Goal: Check status: Check status

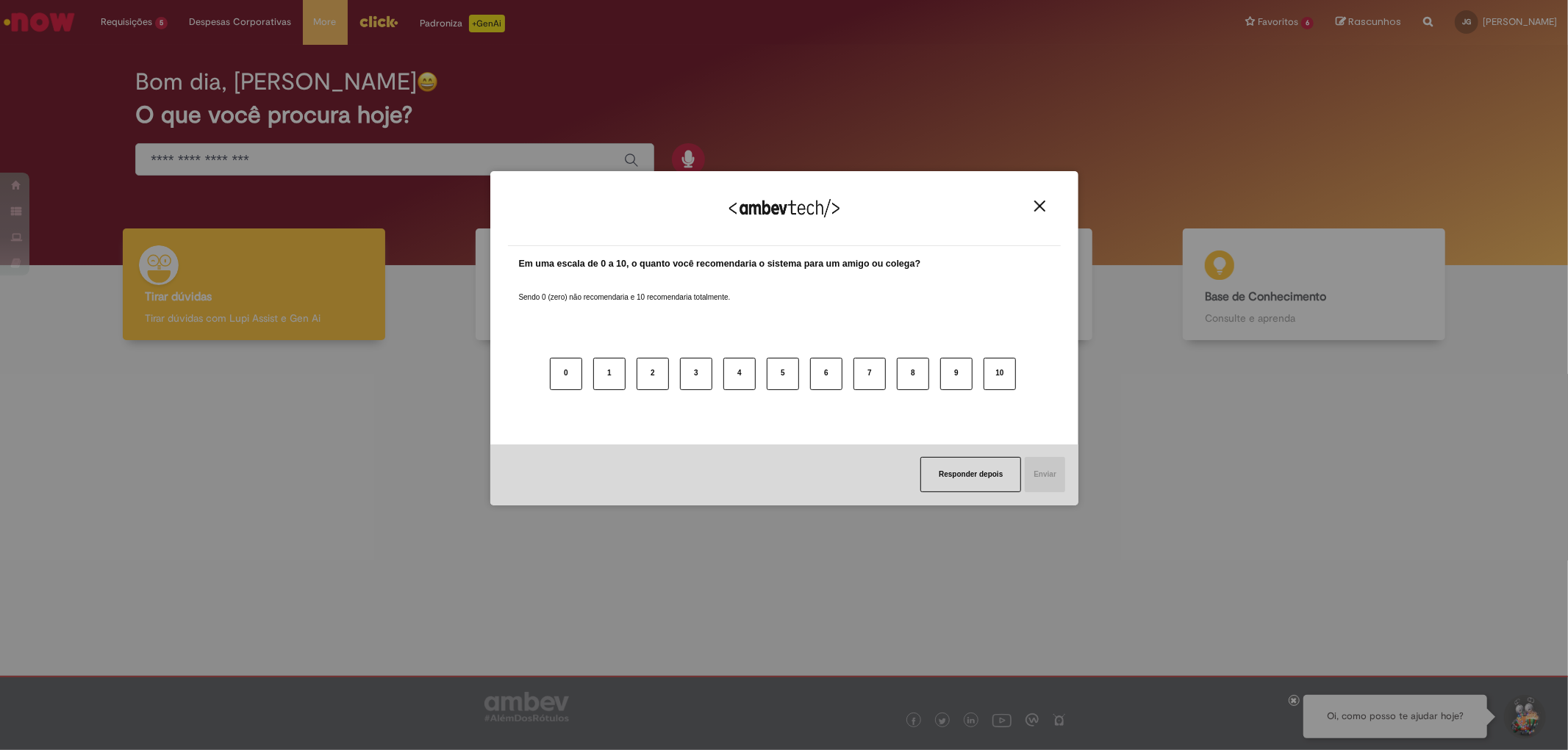
click at [1040, 215] on div "Agradecemos seu feedback!" at bounding box center [784, 217] width 553 height 57
click at [1041, 207] on img "Close" at bounding box center [1039, 206] width 11 height 11
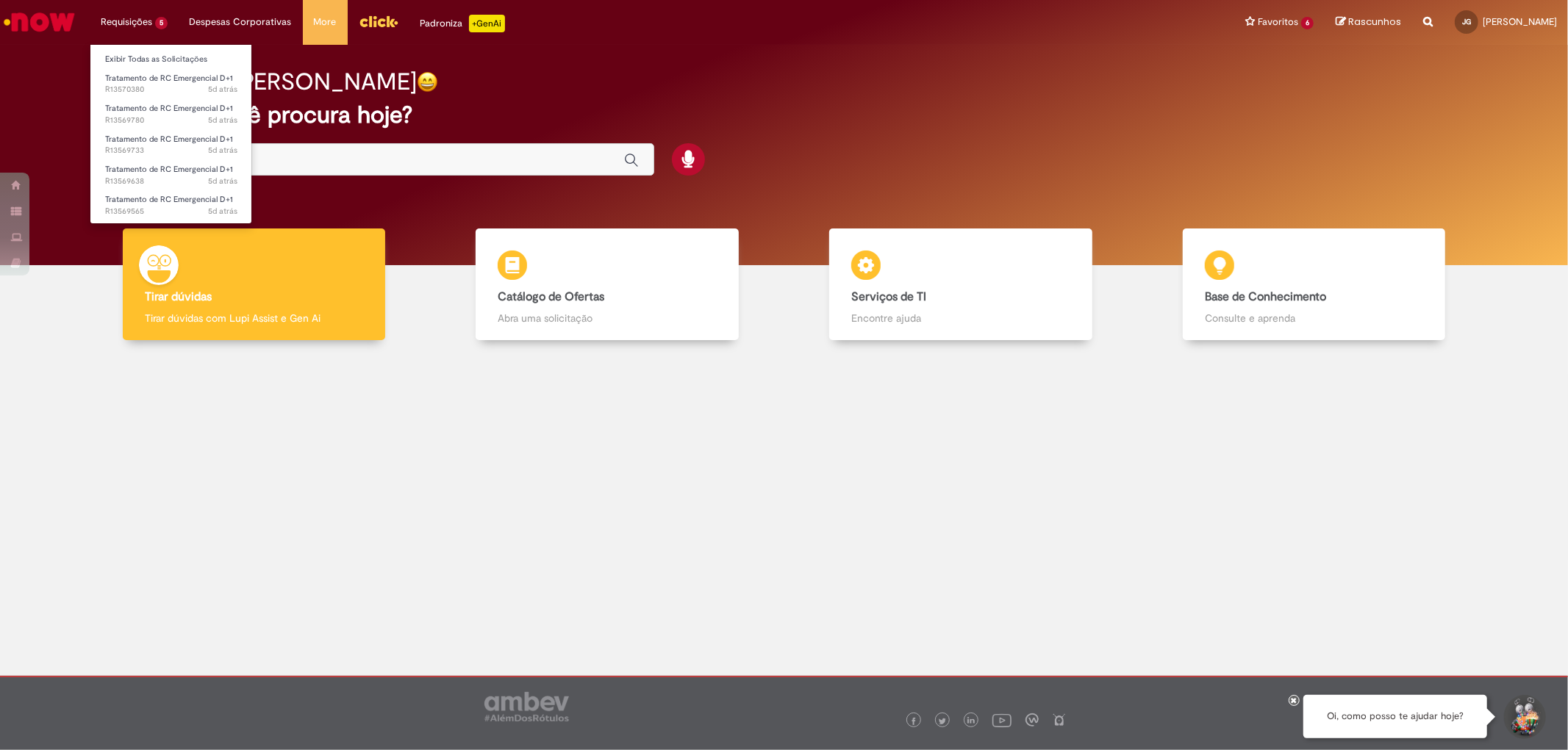
click at [122, 20] on li "Requisições 5 Exibir Todas as Solicitações Tratamento de RC Emergencial D+1 5d …" at bounding box center [134, 22] width 89 height 44
click at [143, 56] on link "Exibir Todas as Solicitações" at bounding box center [172, 59] width 162 height 16
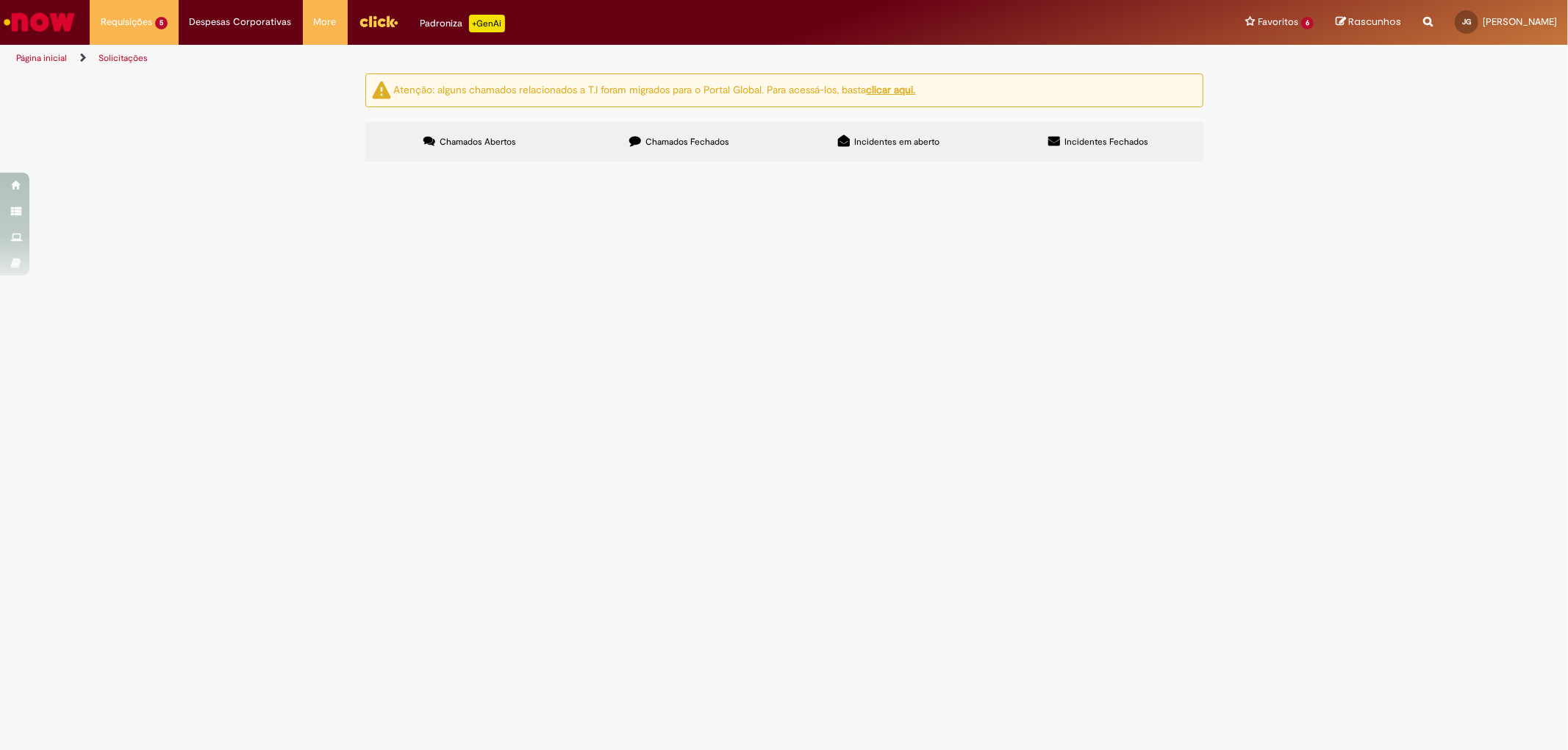
click at [689, 130] on label "Chamados Fechados" at bounding box center [679, 141] width 209 height 40
click at [505, 128] on label "Chamados Abertos" at bounding box center [470, 141] width 209 height 40
click at [703, 149] on label "Chamados Fechados" at bounding box center [679, 141] width 209 height 40
click at [512, 152] on label "Chamados Abertos" at bounding box center [470, 141] width 209 height 40
click at [0, 0] on span "Tratamento de RC Emergencial D+1" at bounding box center [0, 0] width 0 height 0
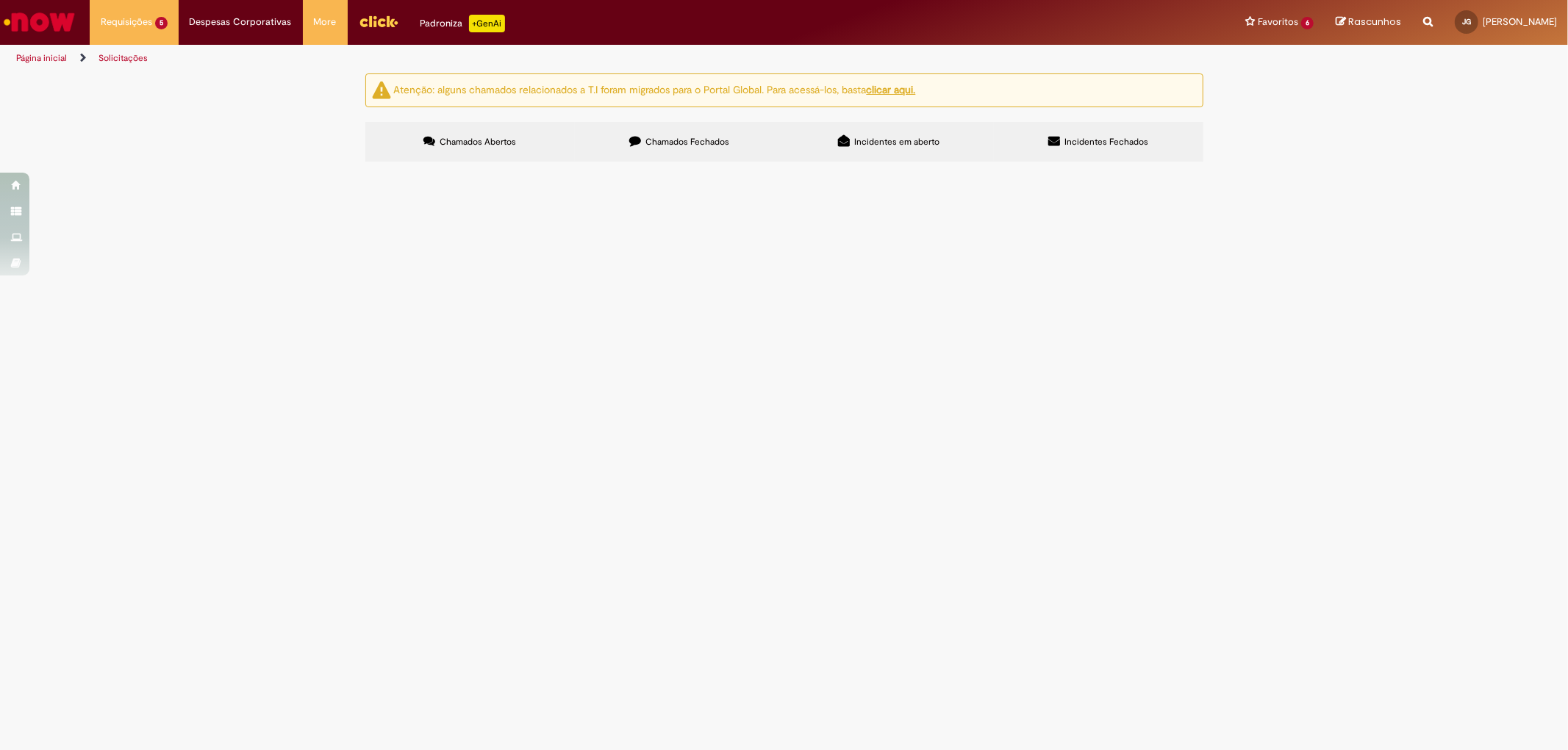
click at [0, 0] on span "R13570380" at bounding box center [0, 0] width 0 height 0
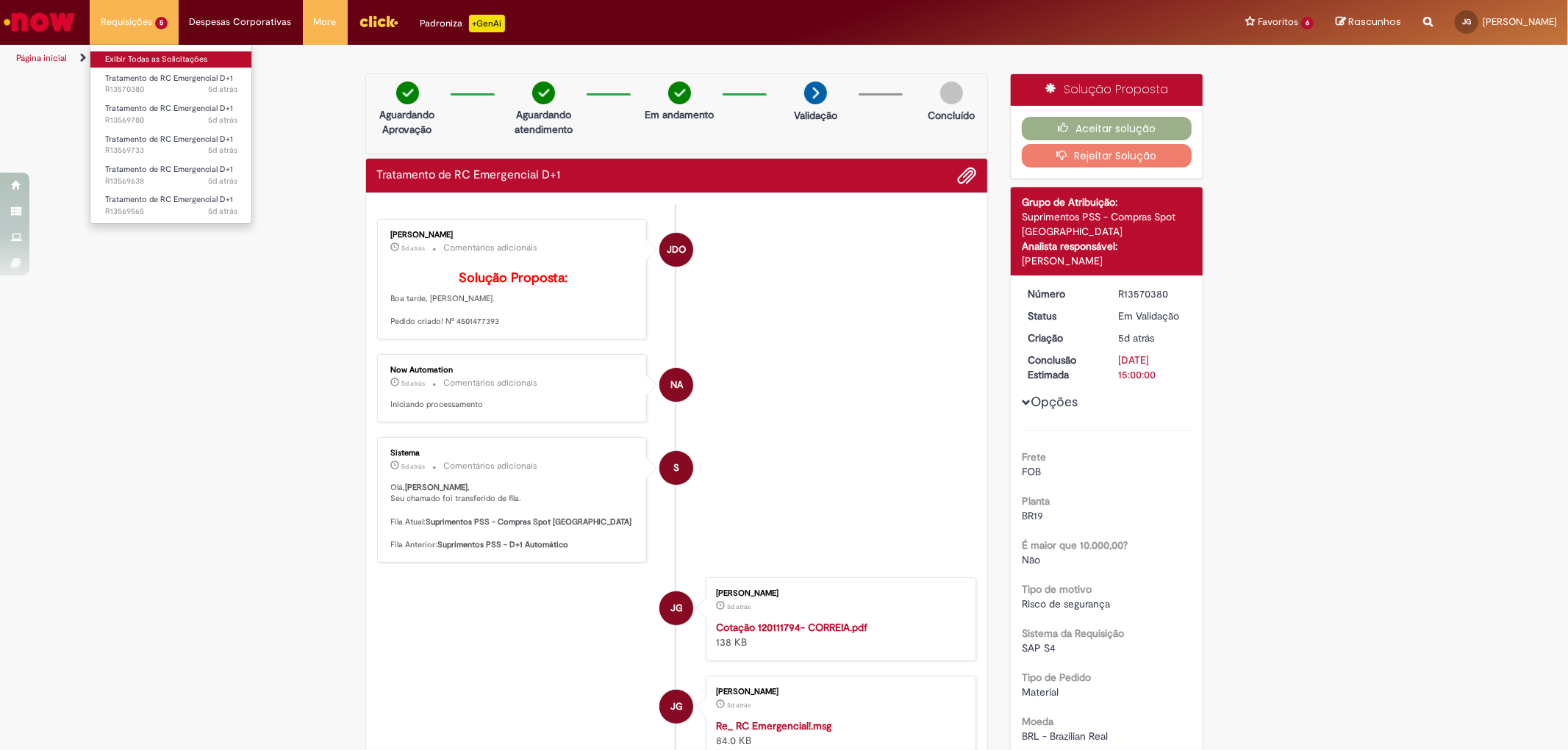
click at [163, 53] on link "Exibir Todas as Solicitações" at bounding box center [172, 59] width 162 height 16
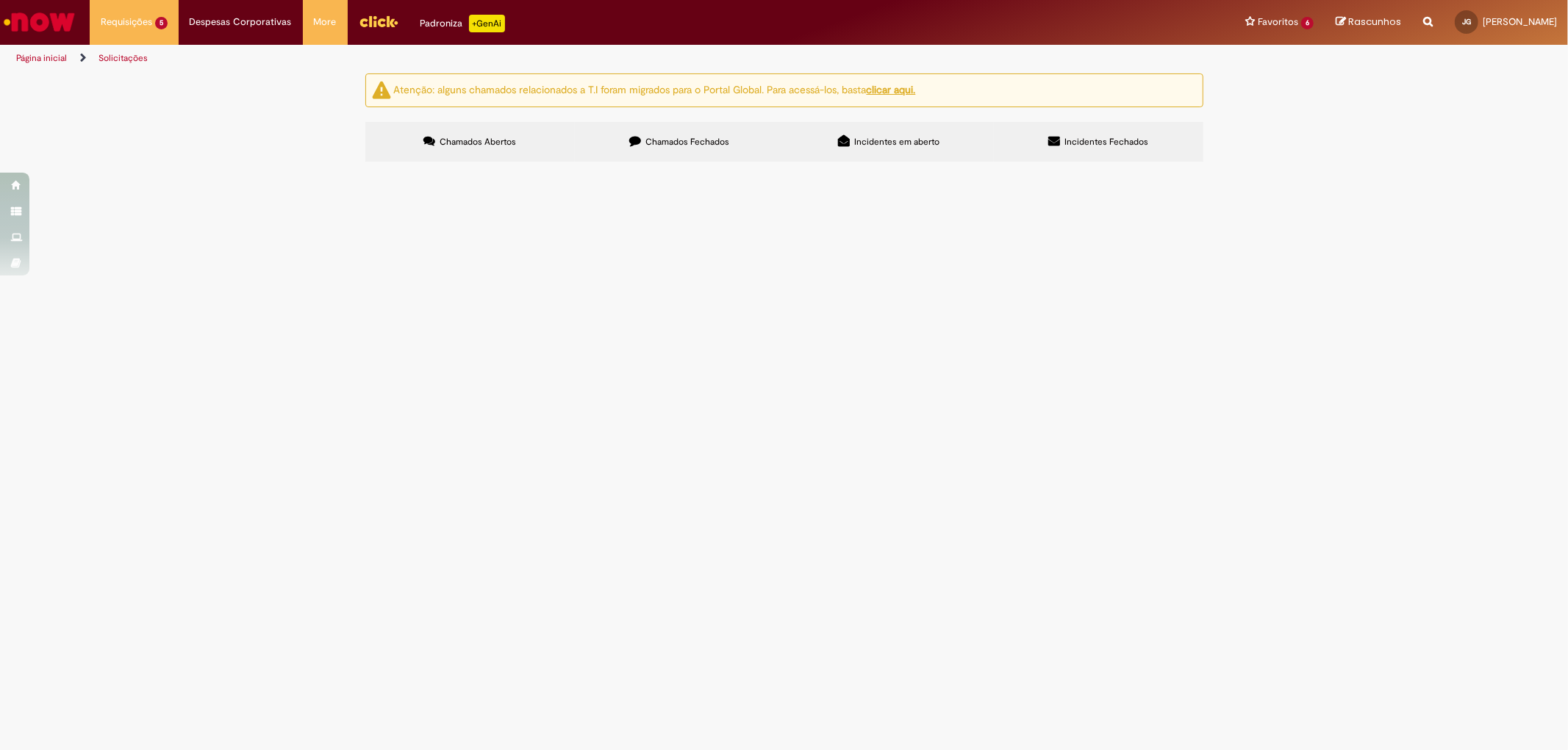
click at [627, 145] on label "Chamados Fechados" at bounding box center [679, 141] width 209 height 40
click at [0, 0] on span "Compras rápidas (Speed Buy)" at bounding box center [0, 0] width 0 height 0
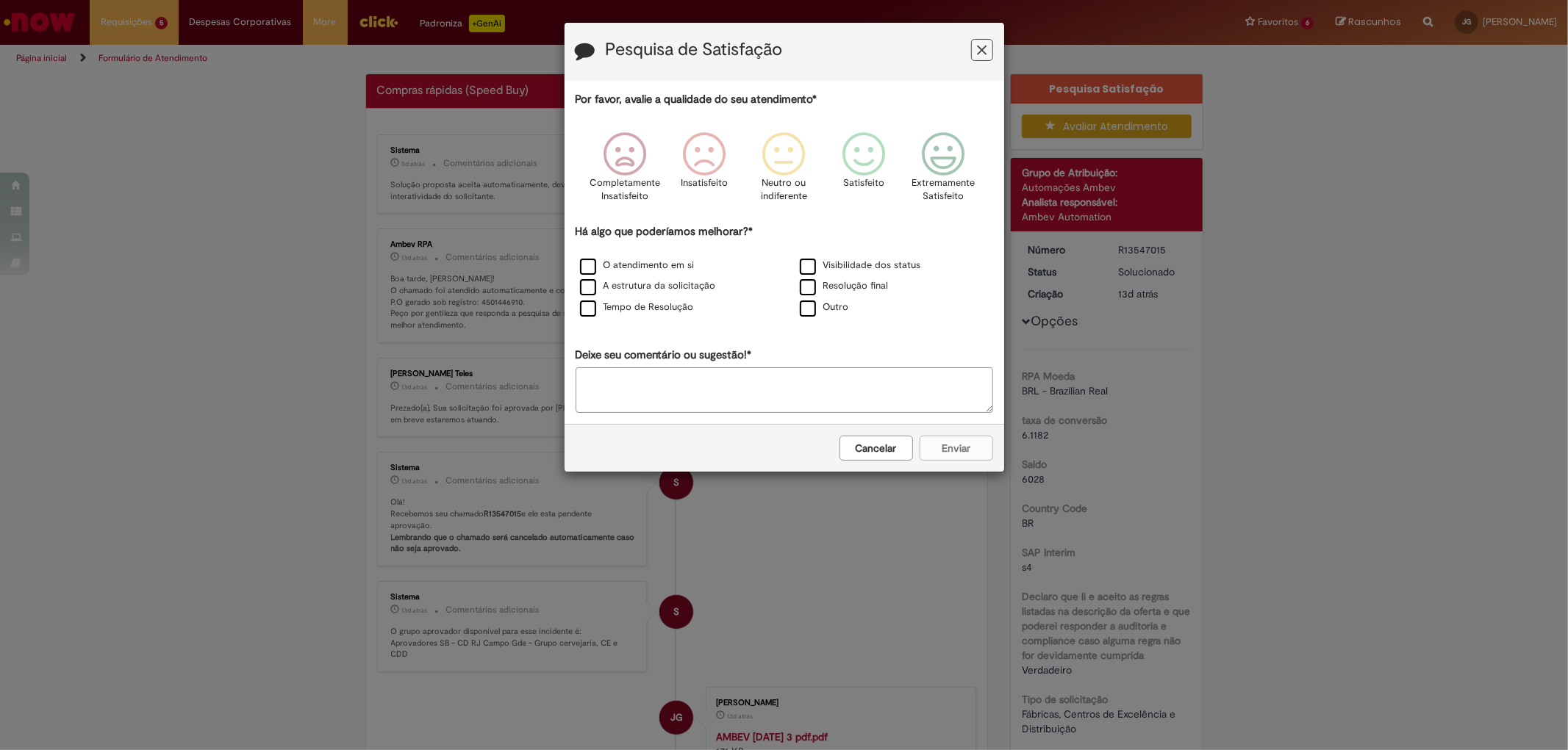
click at [887, 449] on button "Cancelar" at bounding box center [876, 448] width 74 height 25
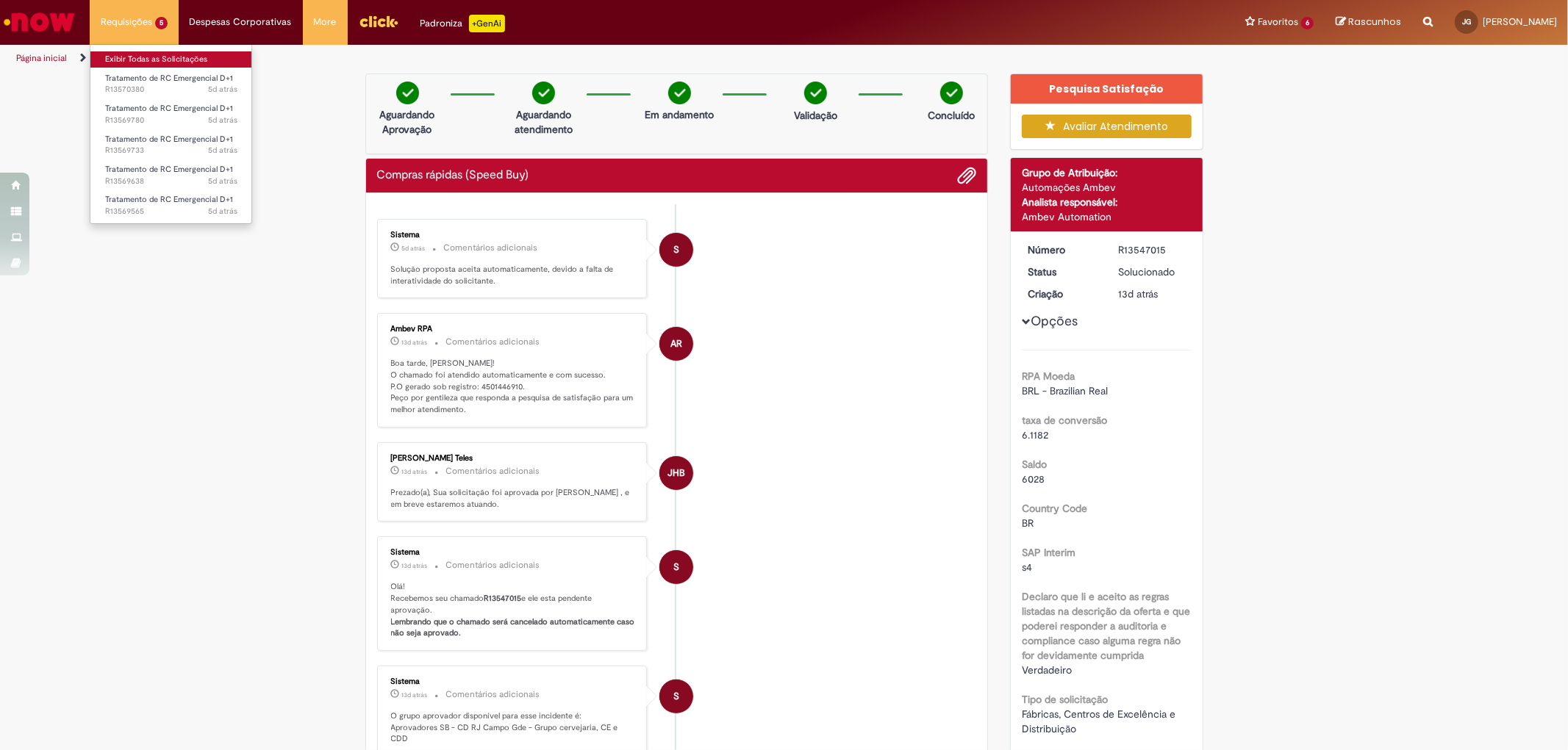
click at [143, 56] on link "Exibir Todas as Solicitações" at bounding box center [172, 59] width 162 height 16
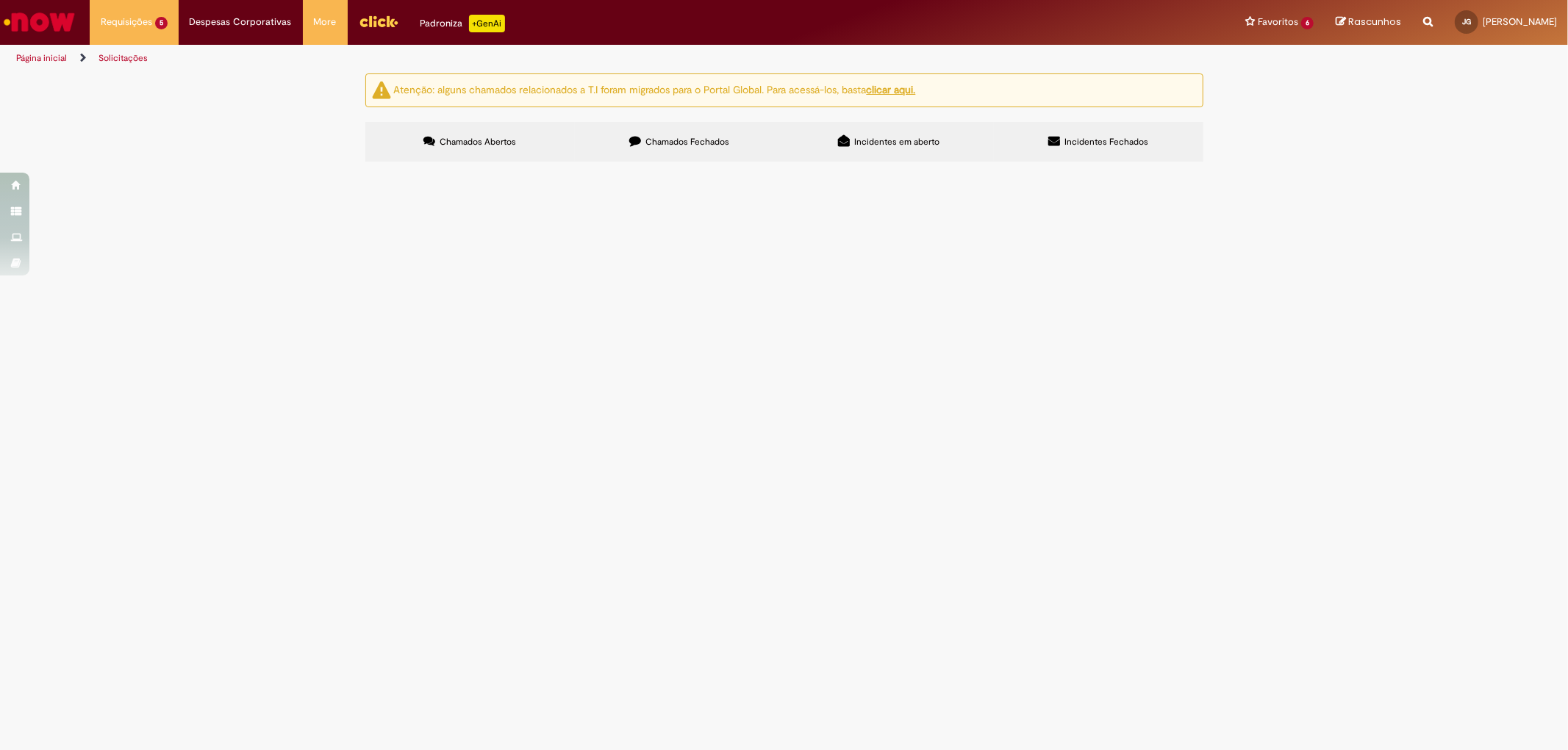
click at [657, 145] on span "Chamados Fechados" at bounding box center [687, 141] width 84 height 11
click at [0, 0] on td "Compras rápidas (Speed Buy)" at bounding box center [0, 0] width 0 height 0
click at [0, 0] on span "Compras rápidas (Speed Buy)" at bounding box center [0, 0] width 0 height 0
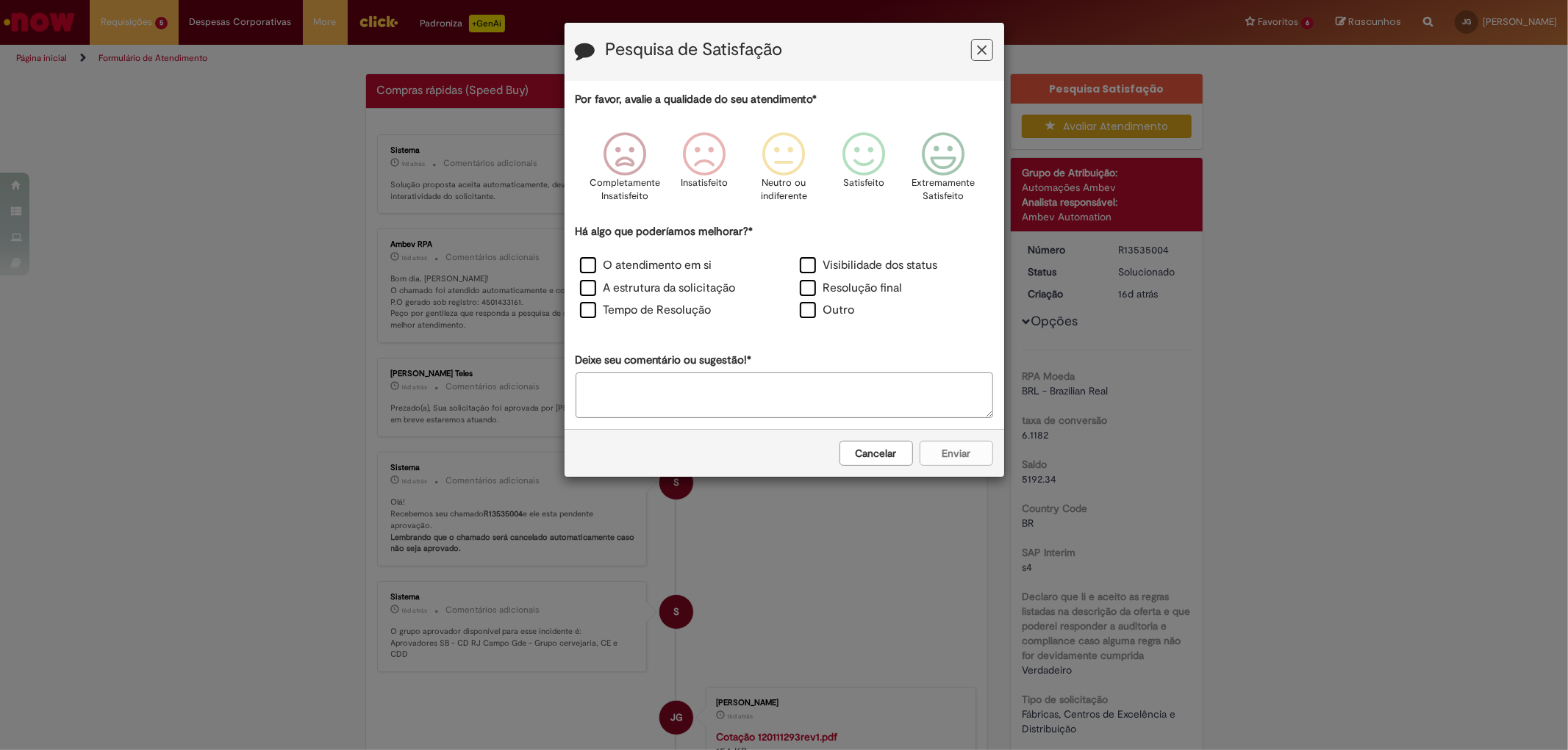
click at [890, 462] on button "Cancelar" at bounding box center [876, 453] width 74 height 25
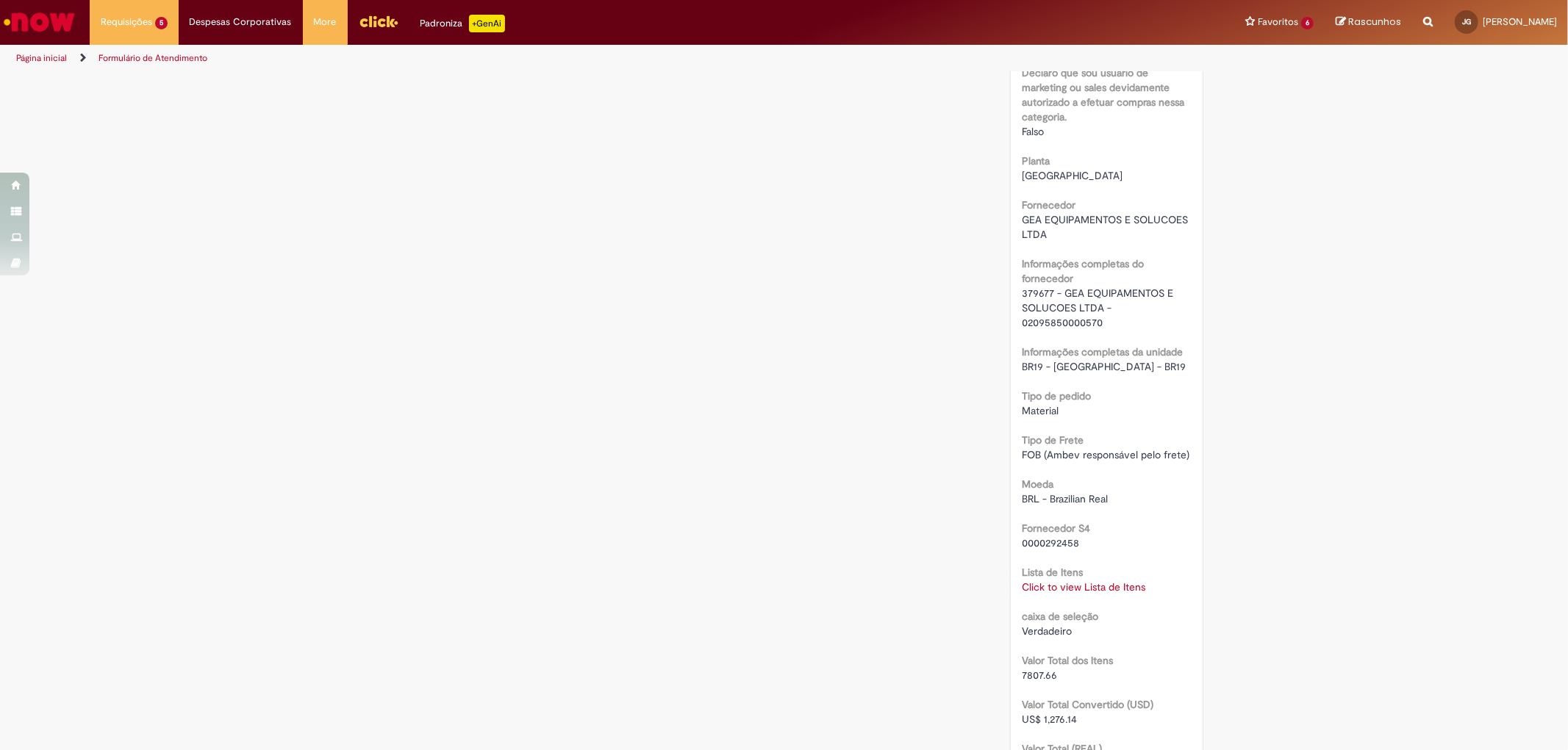
scroll to position [1061, 0]
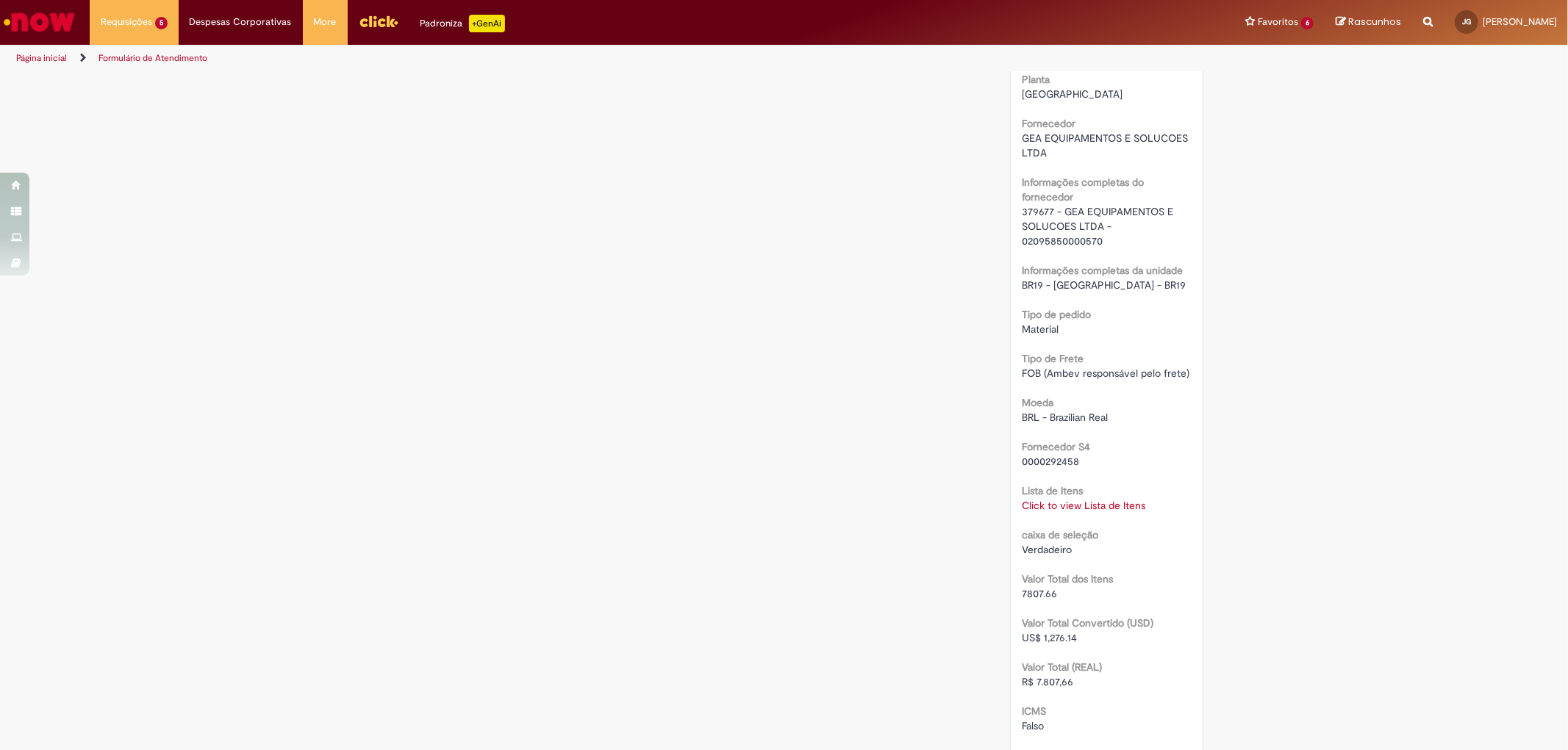
click at [1090, 507] on link "Click to view Lista de Itens" at bounding box center [1083, 506] width 123 height 13
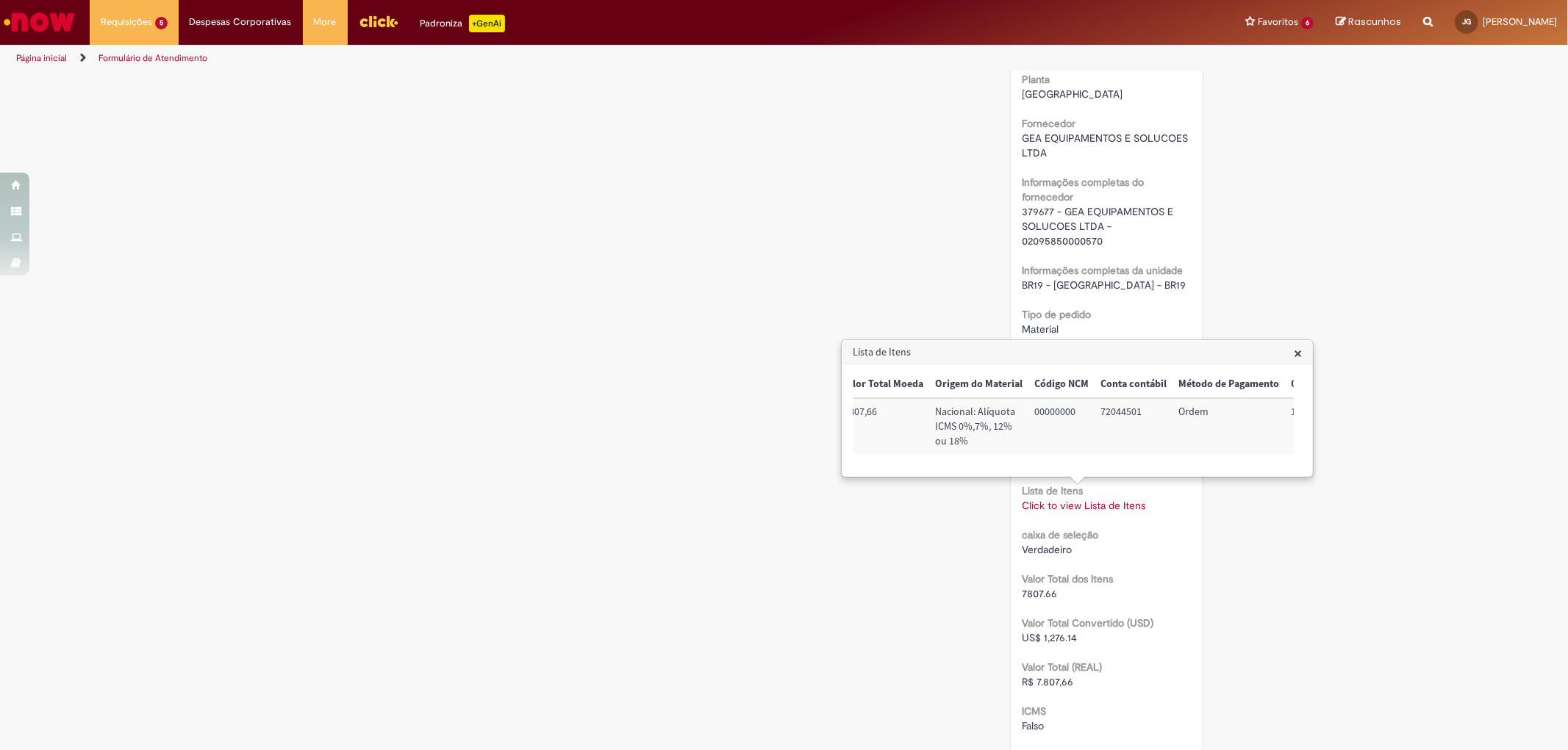
scroll to position [0, 660]
click at [1236, 413] on td "100001326845" at bounding box center [1255, 427] width 93 height 57
copy td "100001326845"
